Goal: Task Accomplishment & Management: Manage account settings

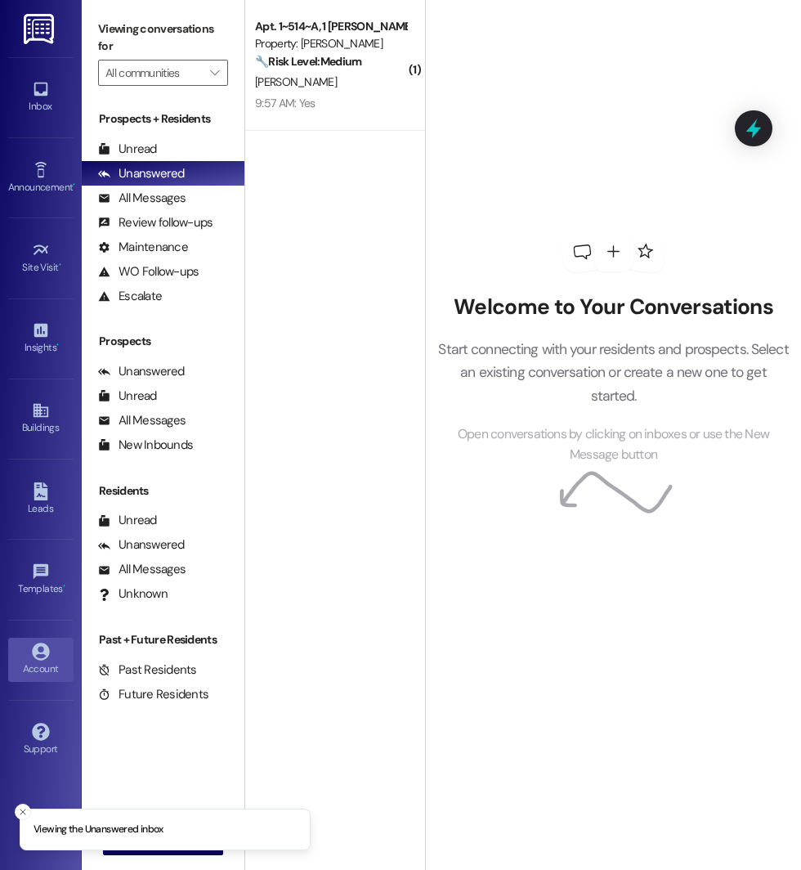
click at [32, 660] on div "Account" at bounding box center [41, 668] width 82 height 16
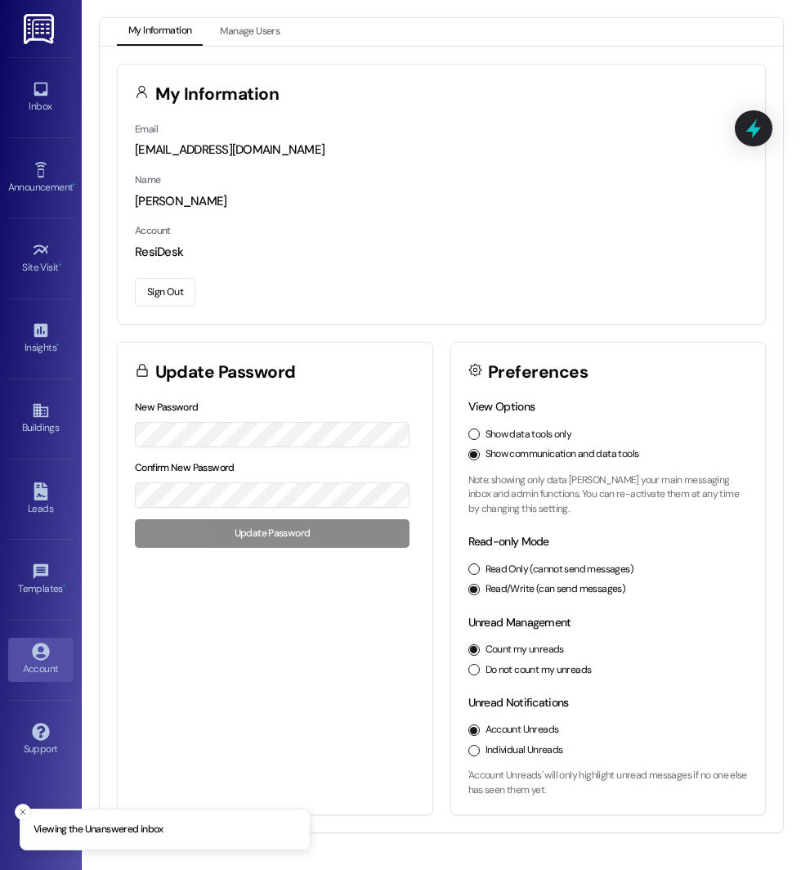
click at [168, 284] on button "Sign Out" at bounding box center [165, 292] width 60 height 29
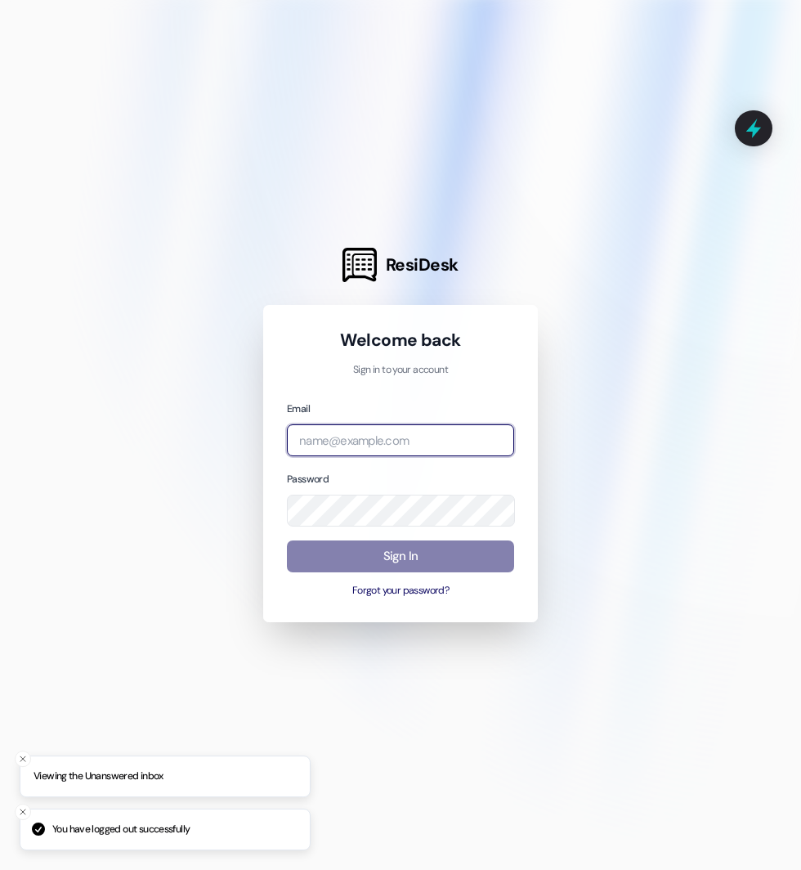
click at [328, 427] on input "email" at bounding box center [400, 440] width 227 height 32
type input "b"
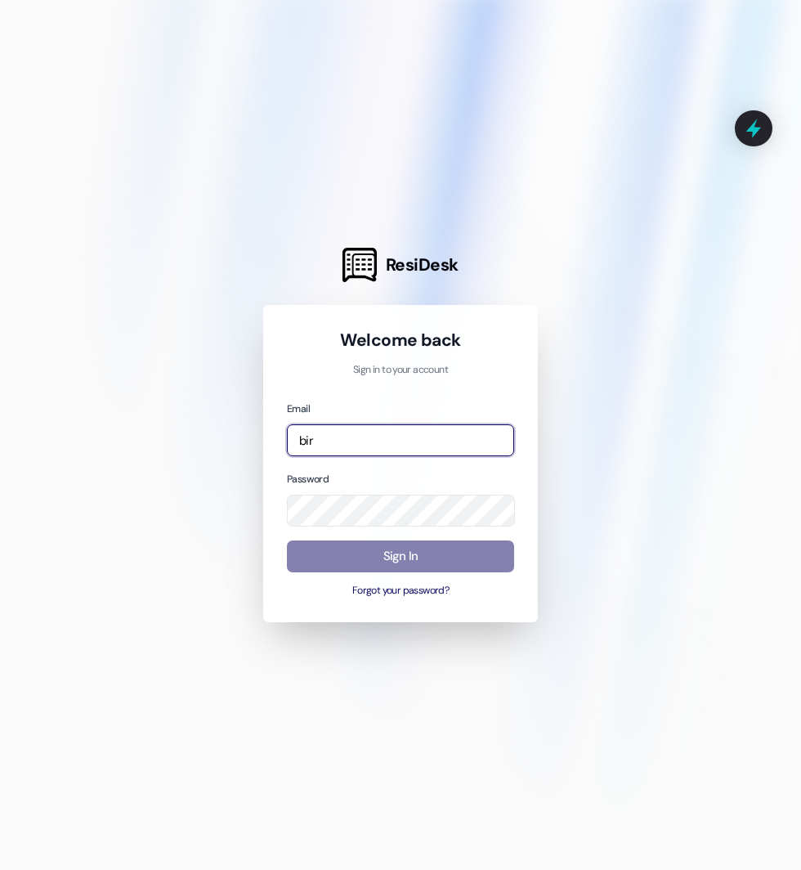
type input "[EMAIL_ADDRESS][DOMAIN_NAME]"
